Goal: Information Seeking & Learning: Learn about a topic

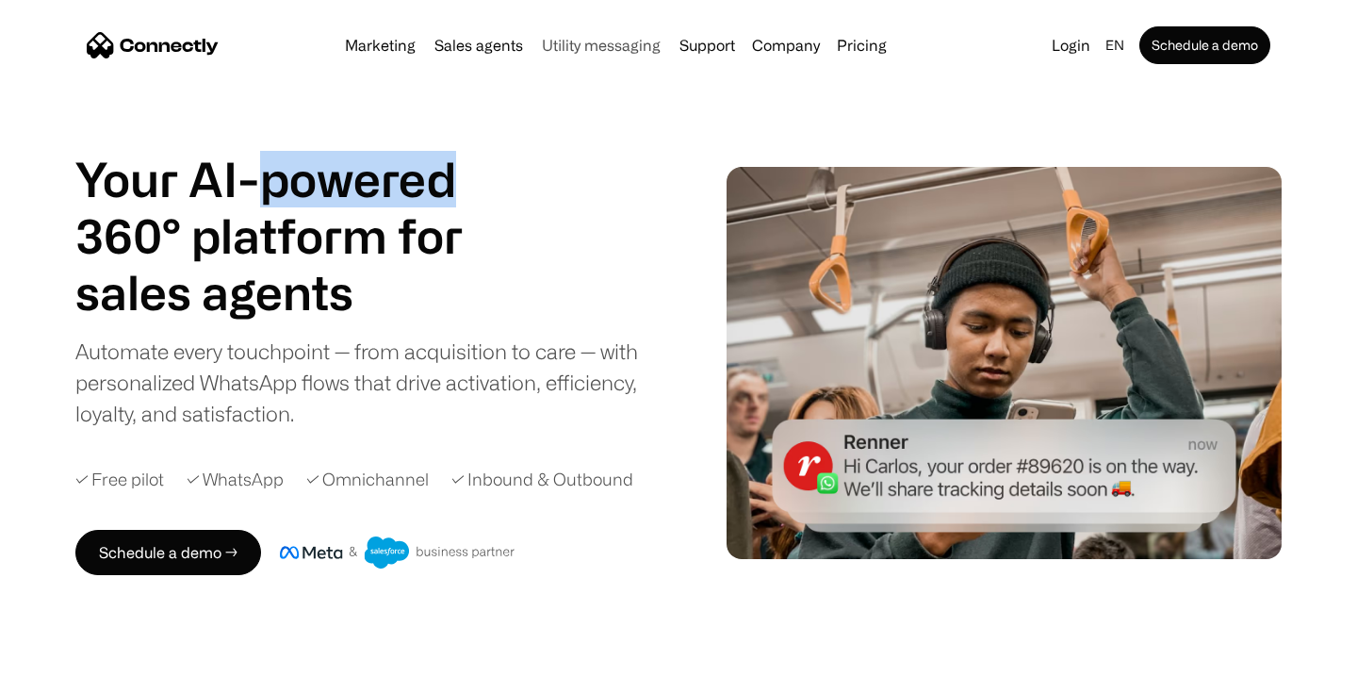
click at [613, 46] on link "Utility messaging" at bounding box center [601, 45] width 134 height 15
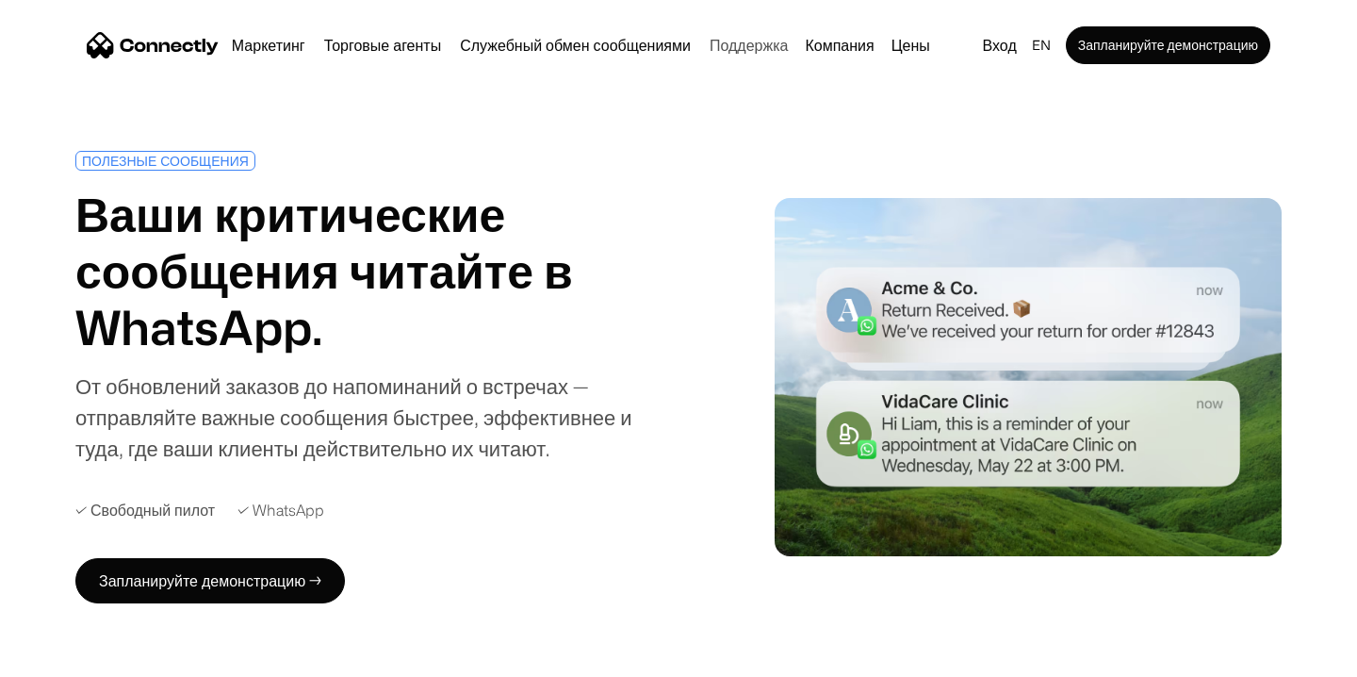
click at [737, 47] on ya-tr-span "Поддержка" at bounding box center [749, 45] width 78 height 15
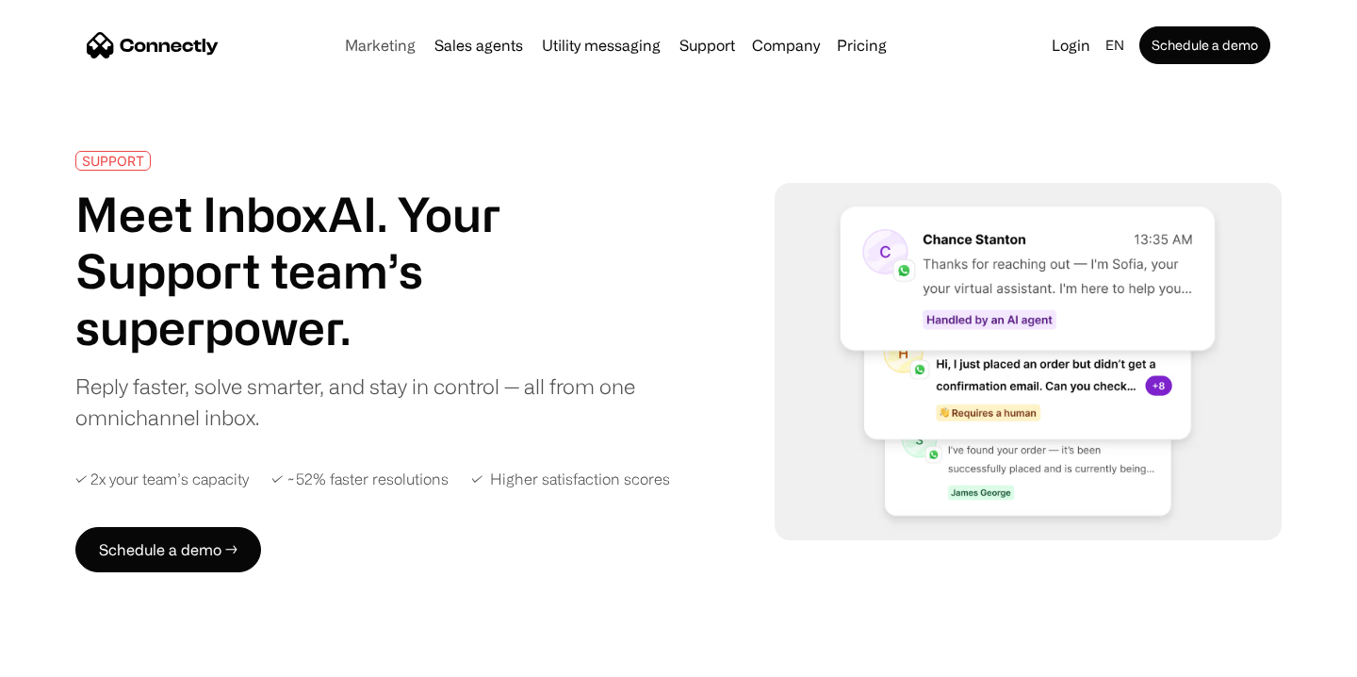
click at [384, 46] on link "Marketing" at bounding box center [380, 45] width 86 height 15
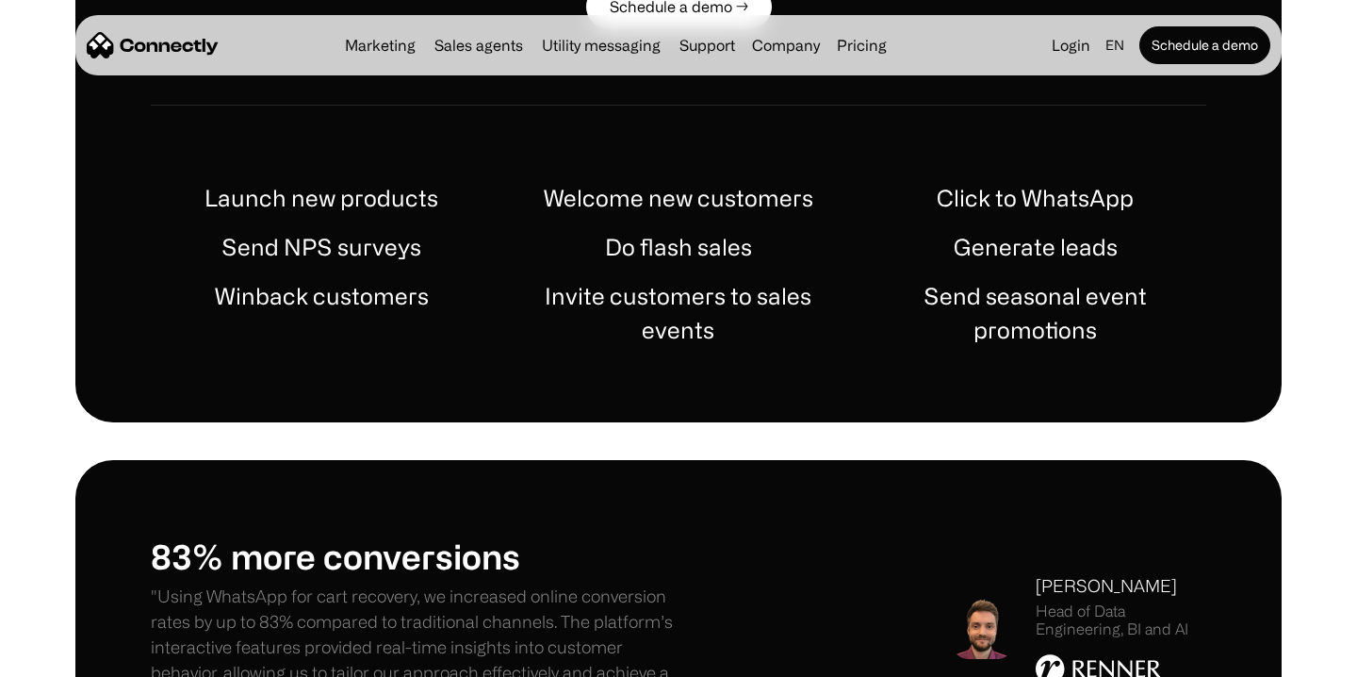
scroll to position [1090, 0]
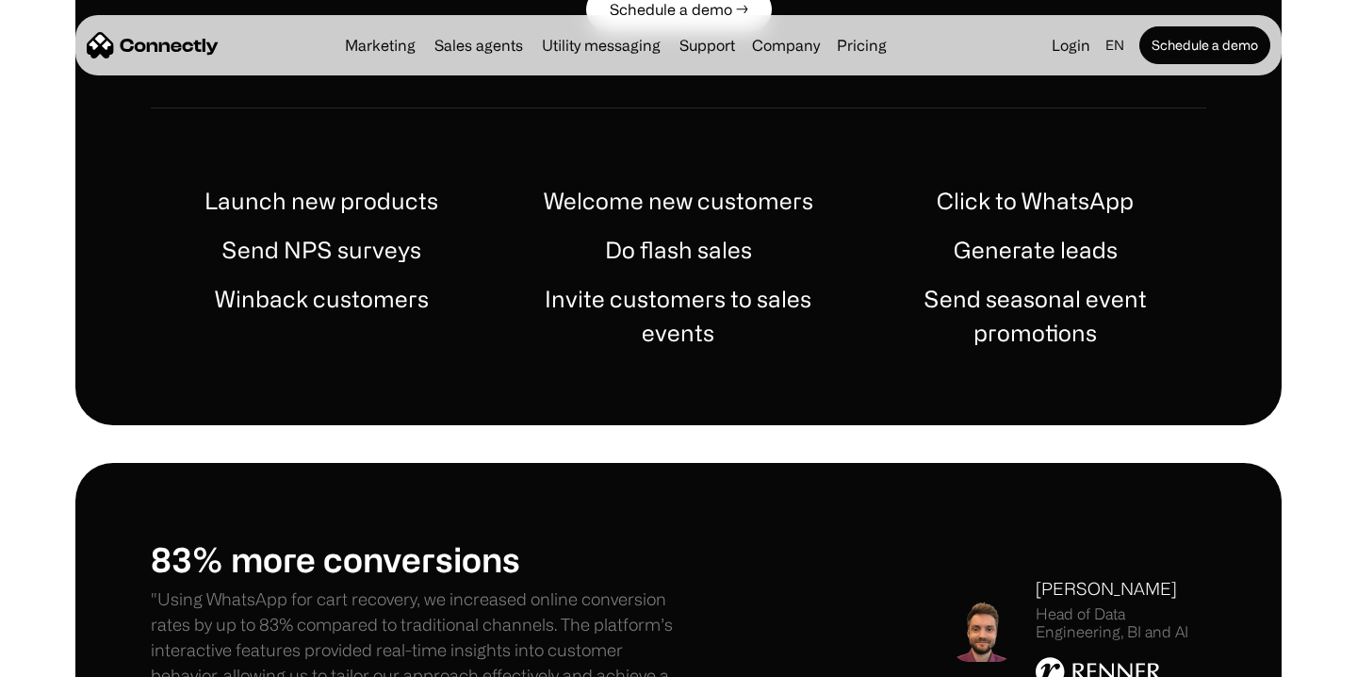
click at [691, 242] on h1 "Do flash sales" at bounding box center [678, 250] width 147 height 34
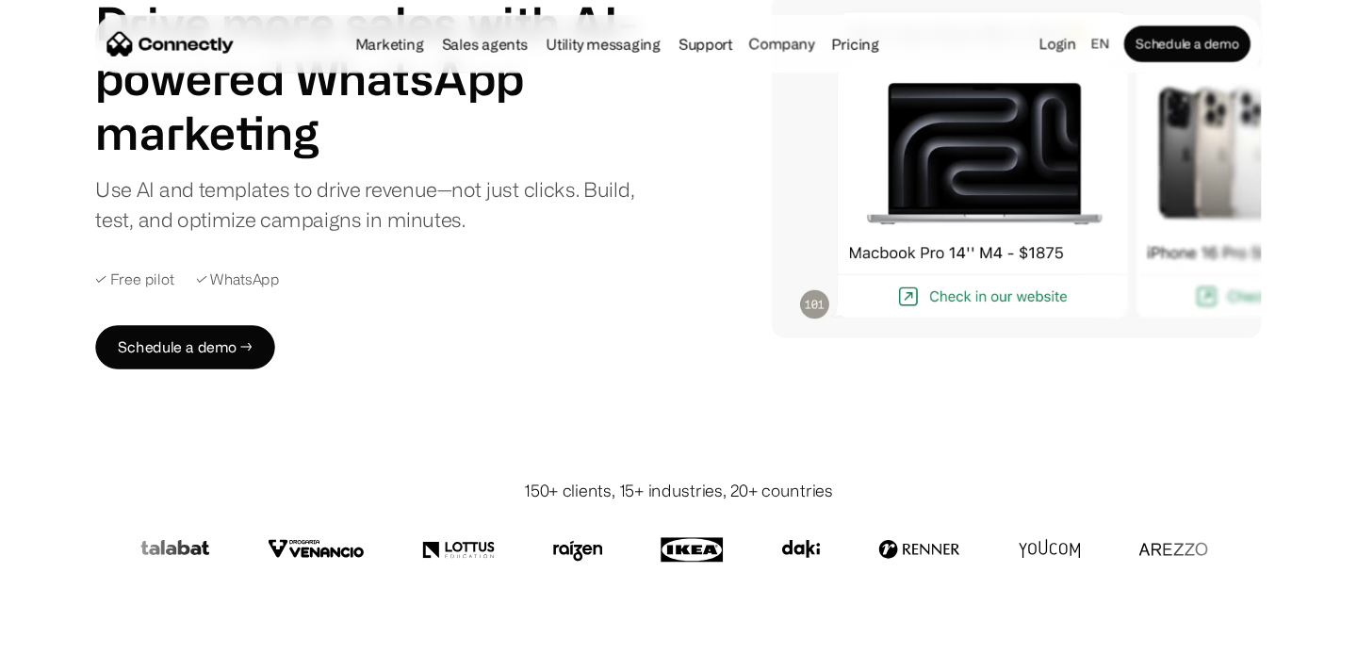
scroll to position [0, 0]
